Goal: Information Seeking & Learning: Learn about a topic

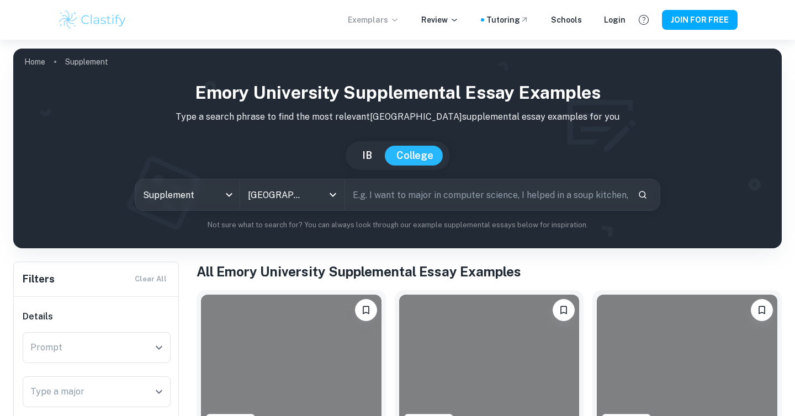
click at [399, 23] on icon at bounding box center [394, 19] width 9 height 9
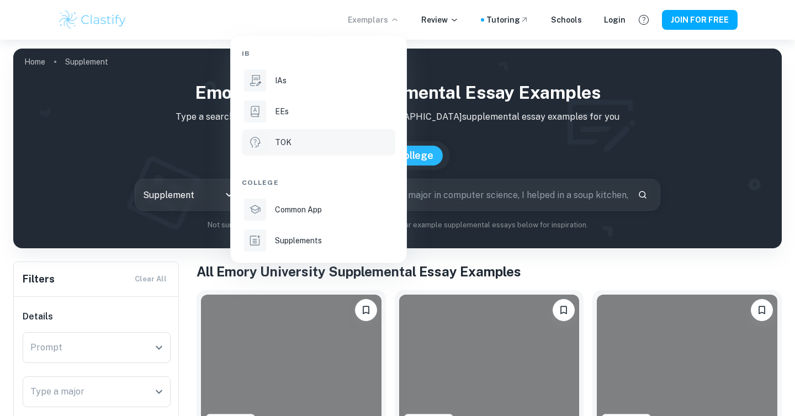
click at [306, 139] on div "TOK" at bounding box center [334, 142] width 118 height 12
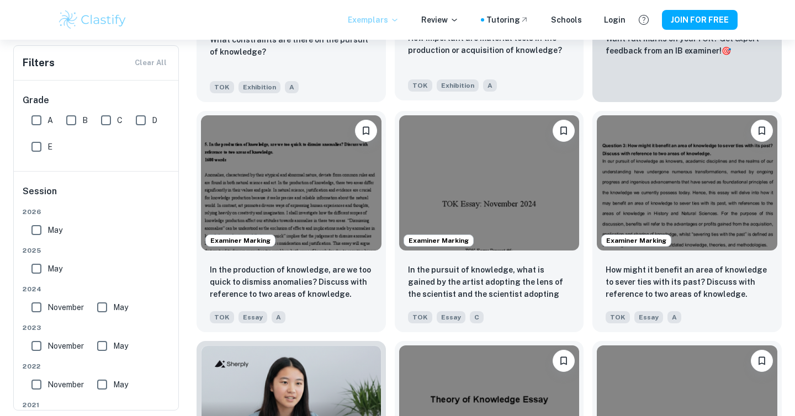
scroll to position [423, 0]
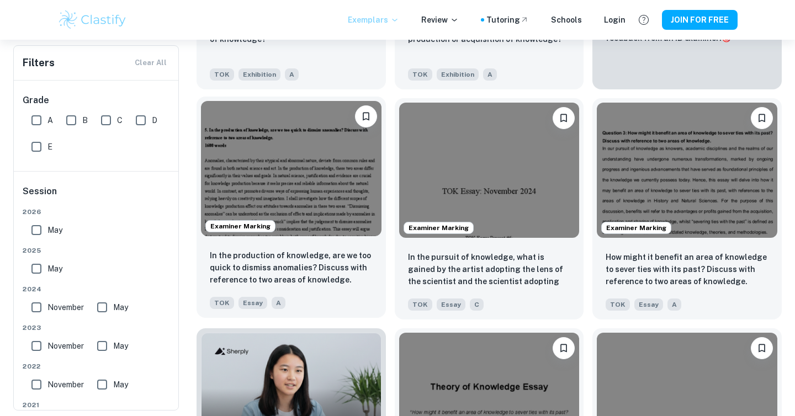
click at [265, 181] on img at bounding box center [291, 168] width 181 height 135
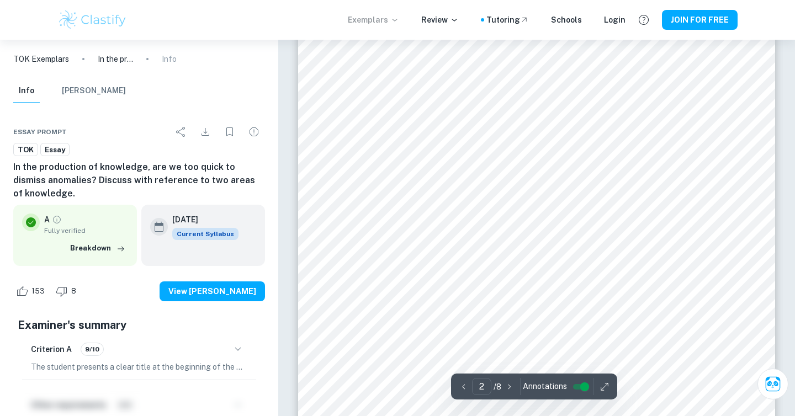
scroll to position [761, 0]
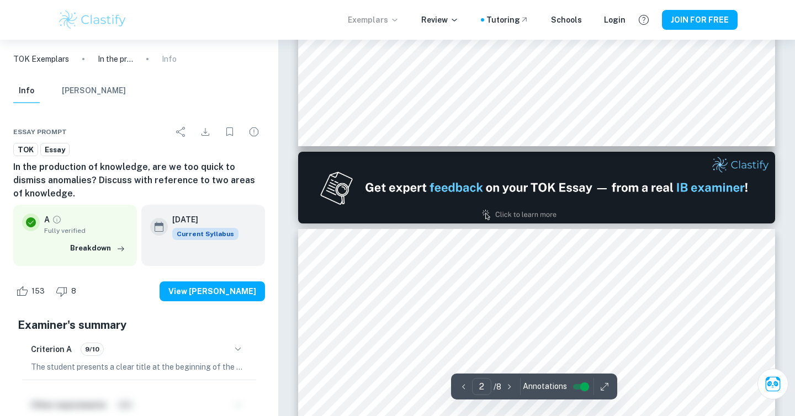
type input "1"
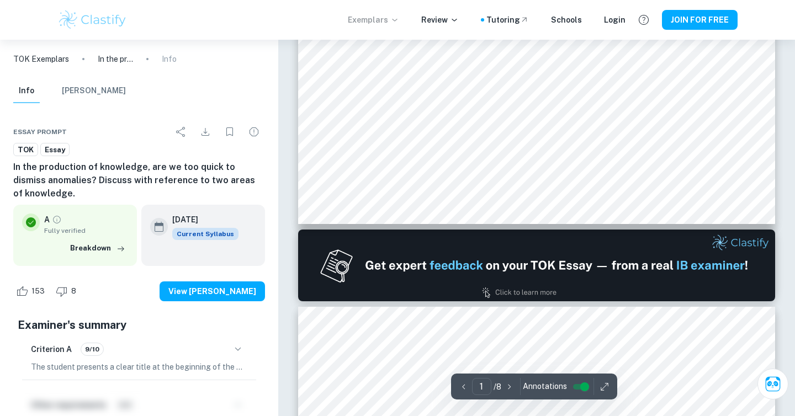
scroll to position [366, 0]
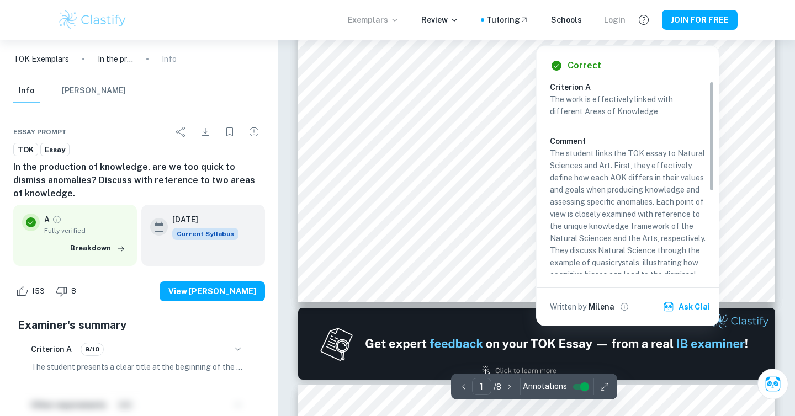
click at [622, 22] on div "Login" at bounding box center [615, 20] width 22 height 12
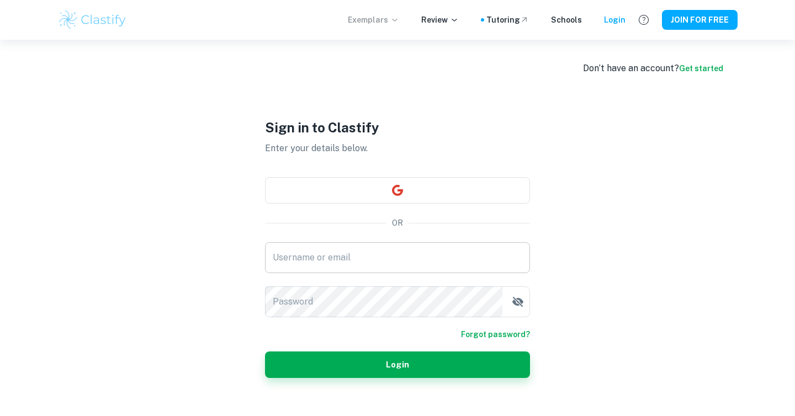
click at [366, 253] on input "Username or email" at bounding box center [397, 257] width 265 height 31
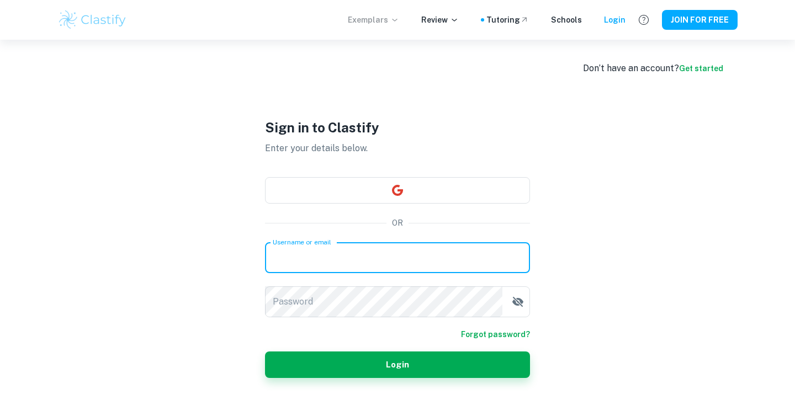
type input "[EMAIL_ADDRESS][DOMAIN_NAME]"
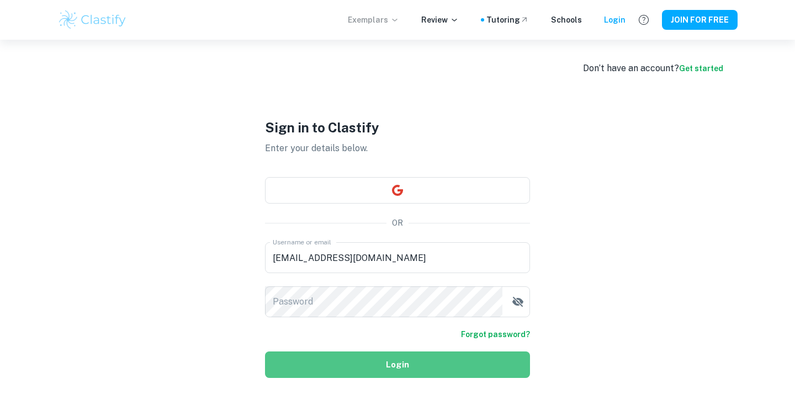
click at [362, 367] on button "Login" at bounding box center [397, 365] width 265 height 27
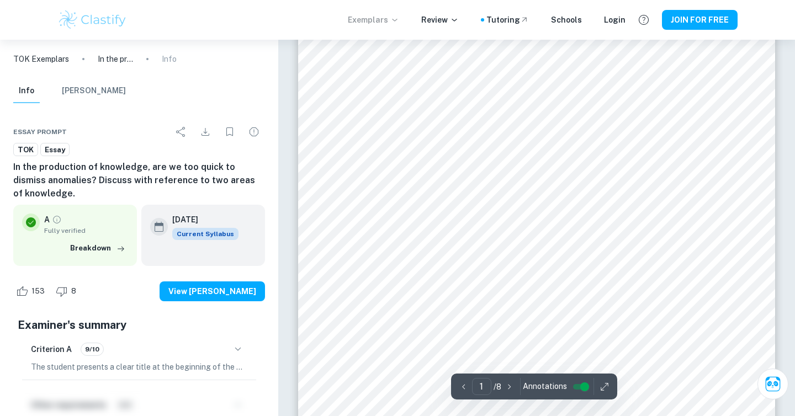
scroll to position [81, 0]
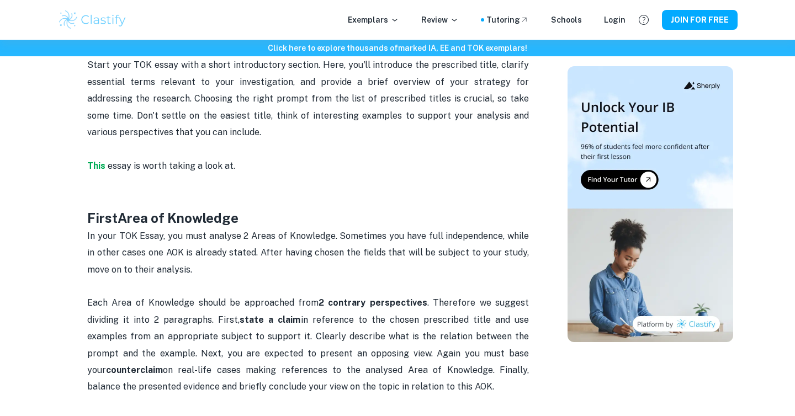
scroll to position [411, 0]
